Goal: Task Accomplishment & Management: Use online tool/utility

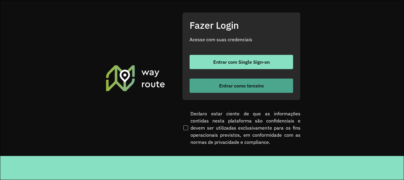
click at [226, 83] on span "Entrar como terceiro" at bounding box center [241, 85] width 45 height 5
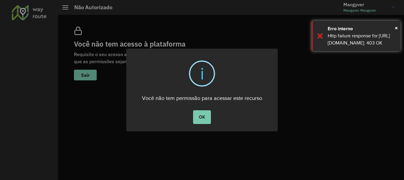
click at [202, 118] on button "OK" at bounding box center [201, 117] width 17 height 14
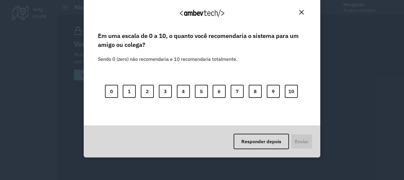
click at [301, 11] on img "Close" at bounding box center [302, 12] width 4 height 4
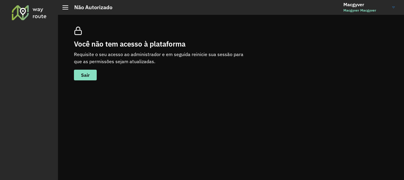
click at [394, 8] on link "Macgyver Macgyver Macgyver" at bounding box center [372, 7] width 56 height 15
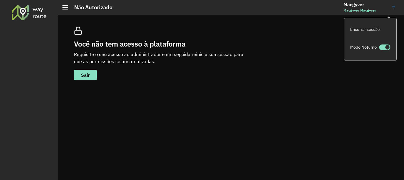
click at [71, 8] on h2 "Não Autorizado" at bounding box center [90, 7] width 44 height 7
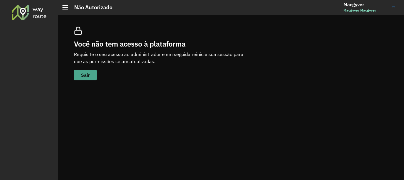
click at [77, 70] on button "Sair" at bounding box center [85, 75] width 23 height 11
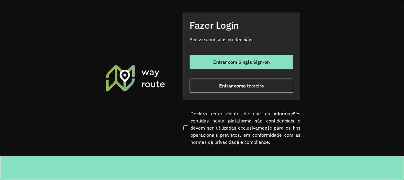
click at [379, 169] on footer at bounding box center [202, 168] width 404 height 24
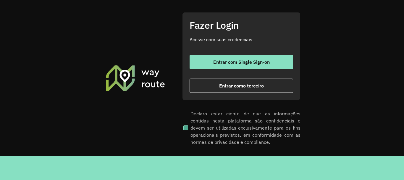
click at [186, 130] on span at bounding box center [186, 127] width 5 height 5
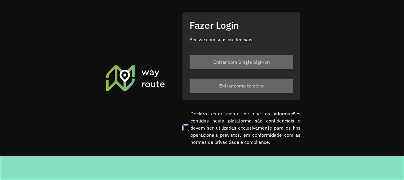
click at [180, 123] on section "Fazer Login Acesse com suas credenciais Entrar com Single Sign-on Entrar como t…" at bounding box center [202, 77] width 404 height 155
drag, startPoint x: 182, startPoint y: 127, endPoint x: 181, endPoint y: 130, distance: 3.5
click at [181, 130] on section "Fazer Login Acesse com suas credenciais Entrar com Single Sign-on Entrar como t…" at bounding box center [202, 77] width 404 height 155
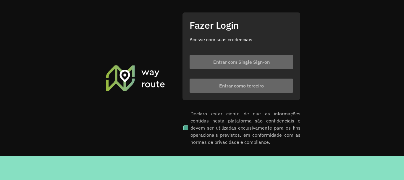
click at [189, 127] on label "Declaro estar ciente de que as informações contidas nesta plataforma são confid…" at bounding box center [241, 128] width 118 height 36
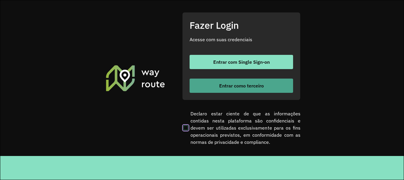
click at [232, 85] on span "Entrar como terceiro" at bounding box center [241, 85] width 45 height 5
click at [246, 83] on span "Entrar como terceiro" at bounding box center [241, 85] width 45 height 5
